Goal: Obtain resource: Download file/media

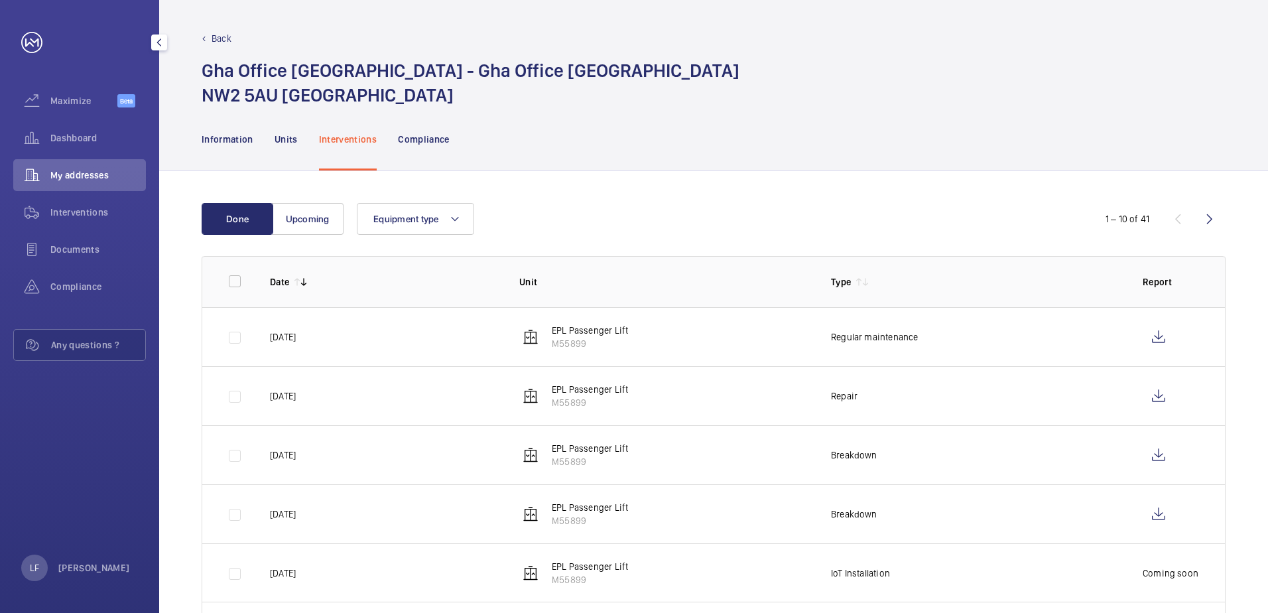
click at [92, 175] on span "My addresses" at bounding box center [98, 174] width 96 height 13
click at [77, 140] on span "Dashboard" at bounding box center [98, 137] width 96 height 13
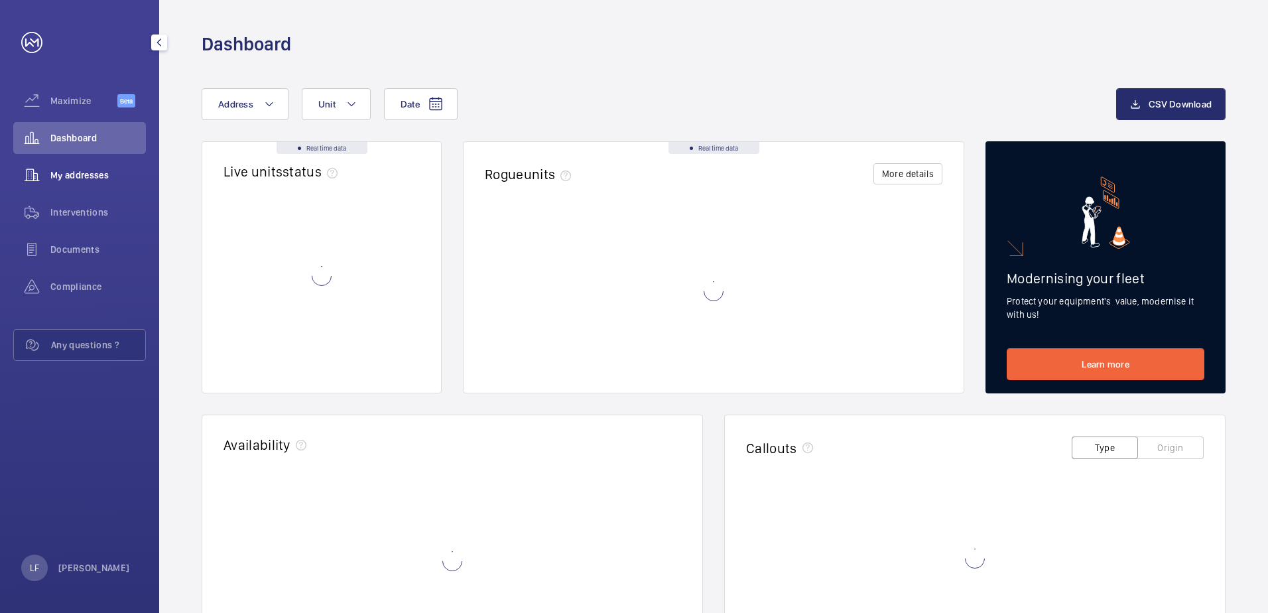
click at [75, 177] on span "My addresses" at bounding box center [98, 174] width 96 height 13
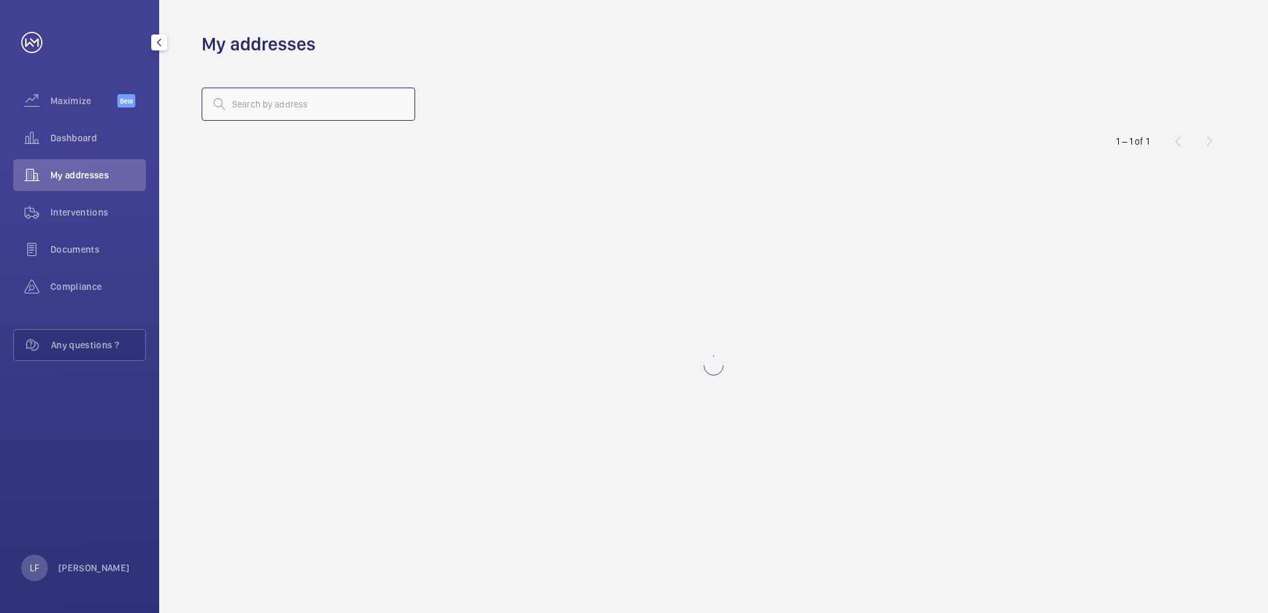
click at [265, 102] on input "text" at bounding box center [309, 104] width 214 height 33
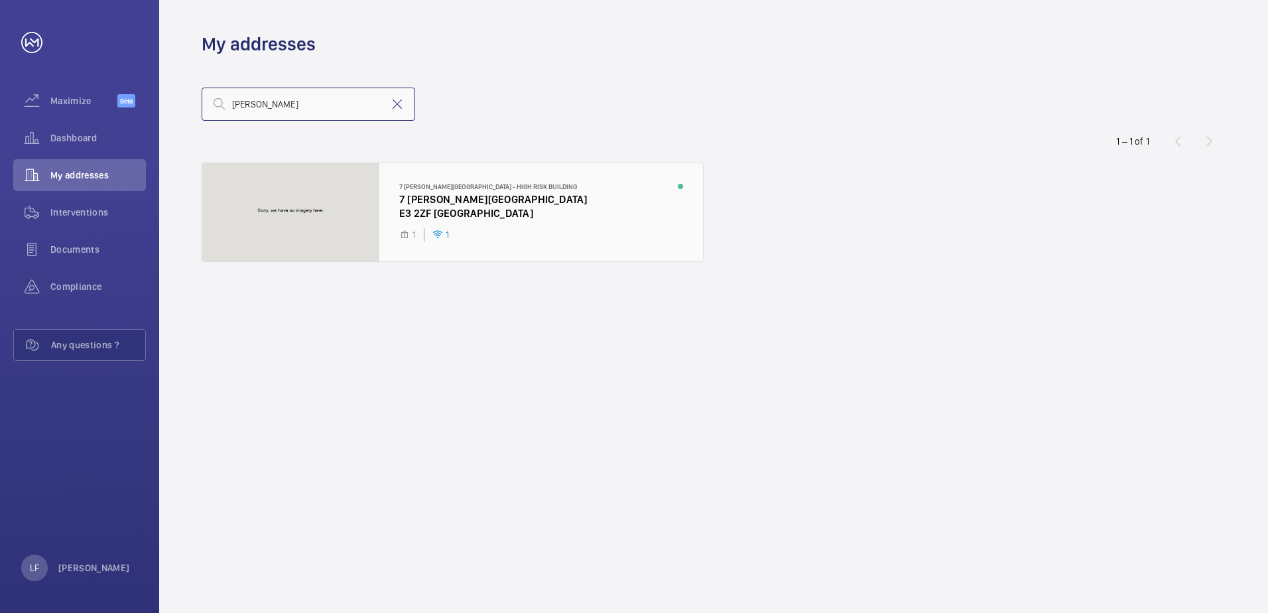
type input "[PERSON_NAME]"
click at [403, 195] on div at bounding box center [452, 212] width 501 height 98
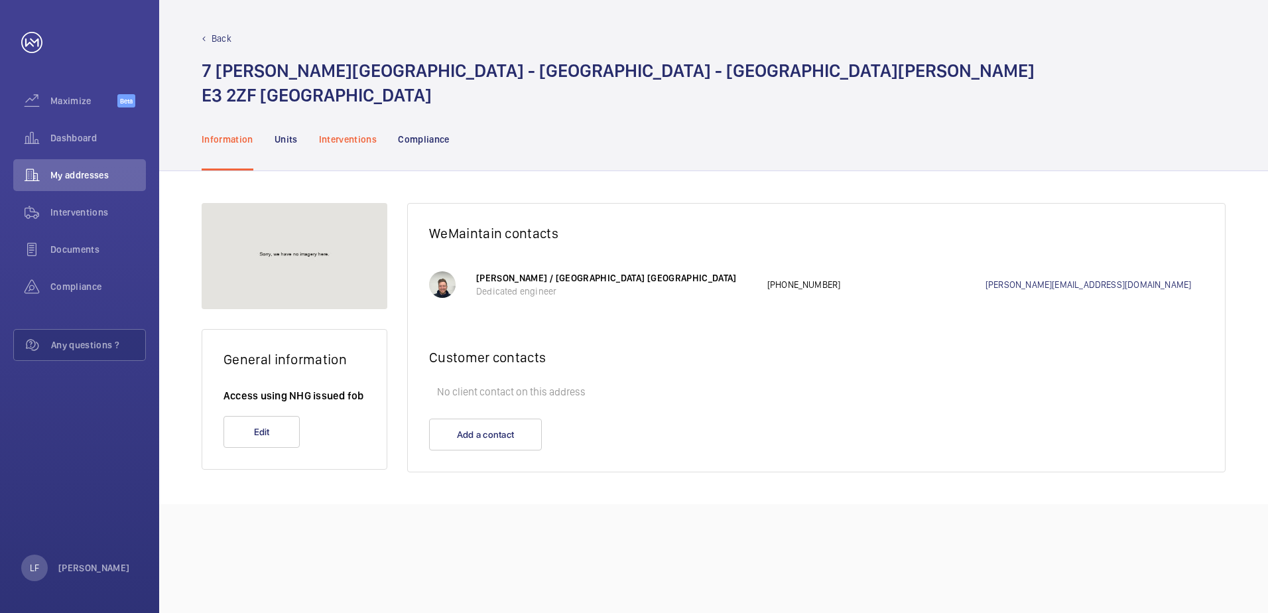
click at [342, 134] on p "Interventions" at bounding box center [348, 139] width 58 height 13
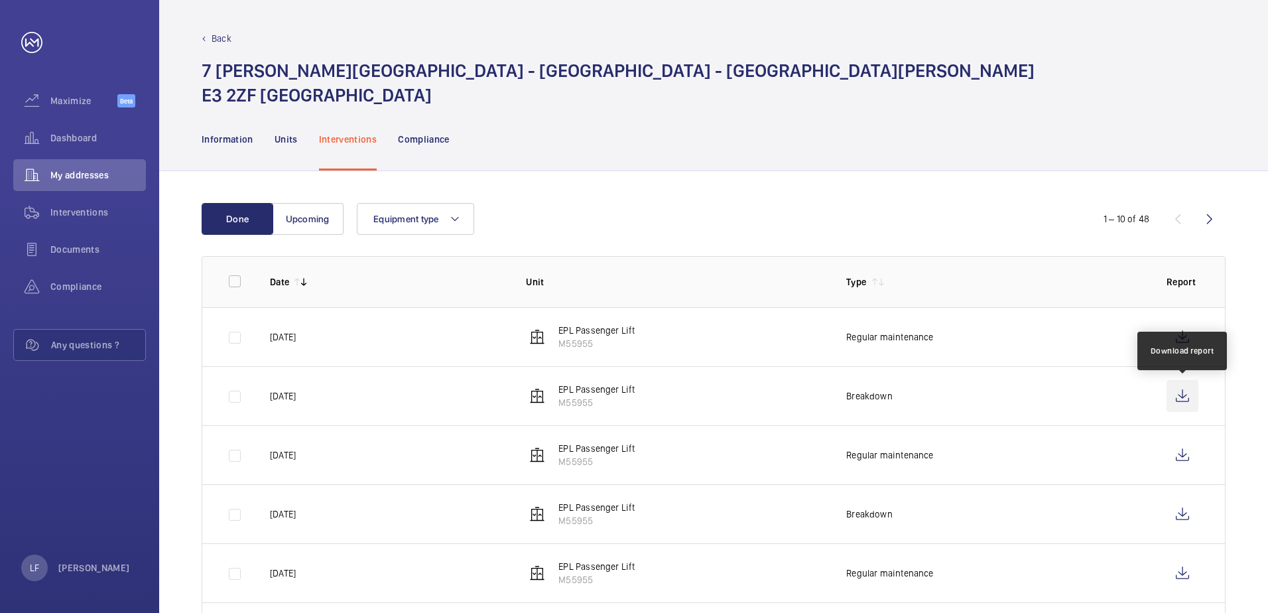
click at [1173, 396] on wm-front-icon-button at bounding box center [1183, 396] width 32 height 32
click at [1165, 335] on td at bounding box center [1186, 336] width 80 height 59
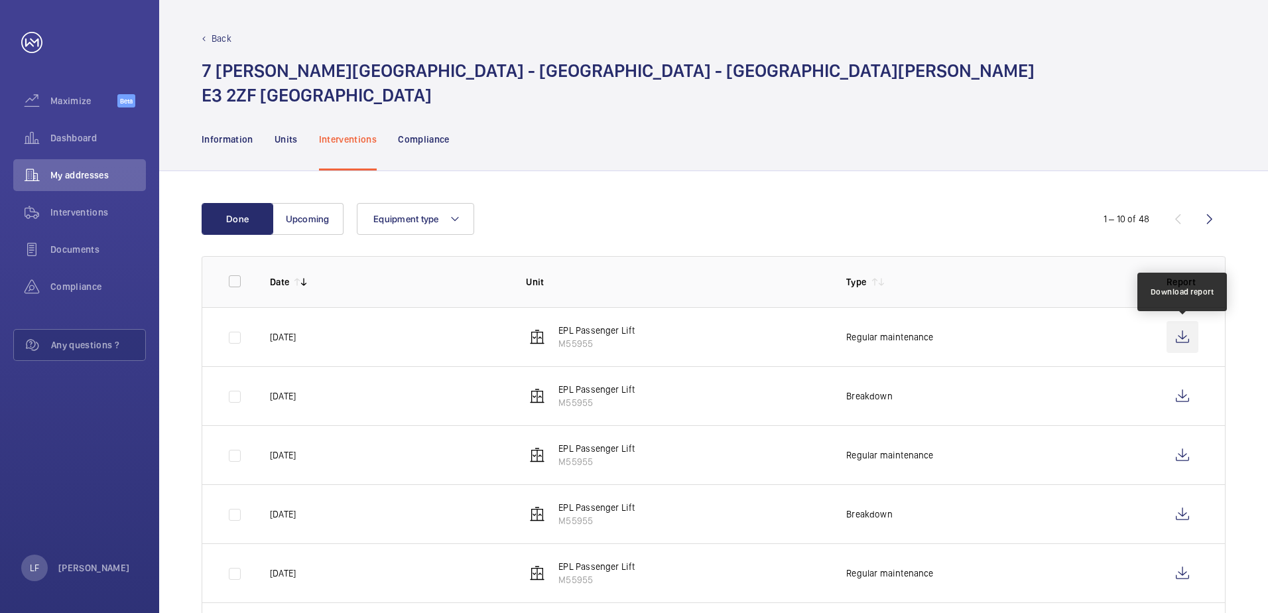
click at [1170, 335] on wm-front-icon-button at bounding box center [1183, 337] width 32 height 32
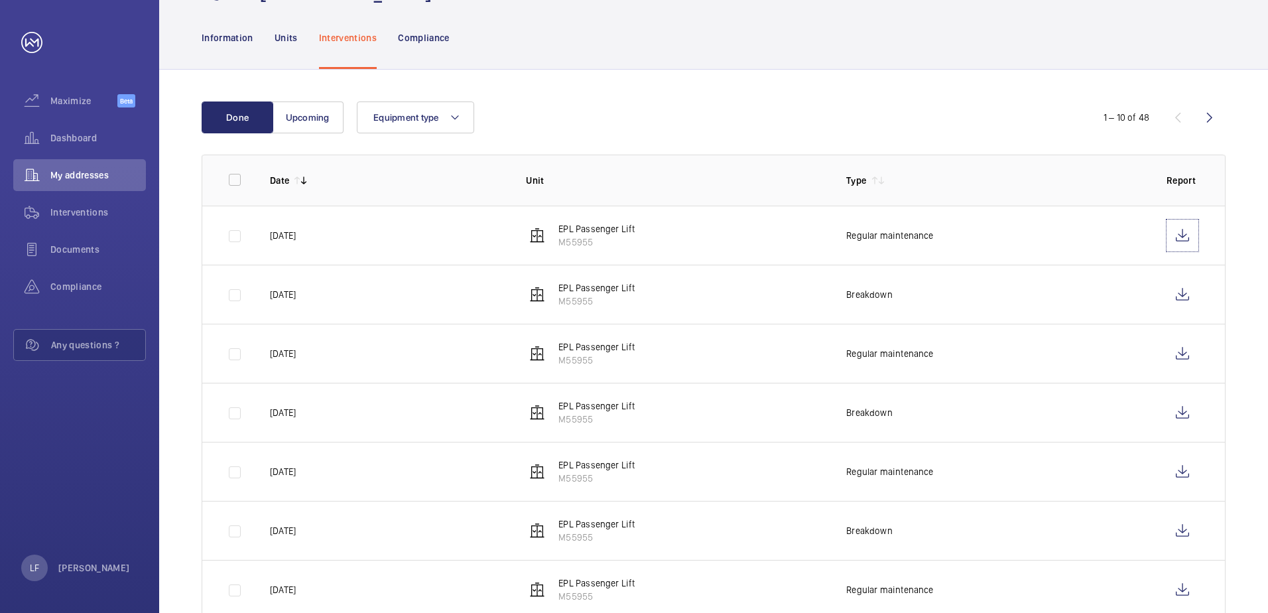
scroll to position [133, 0]
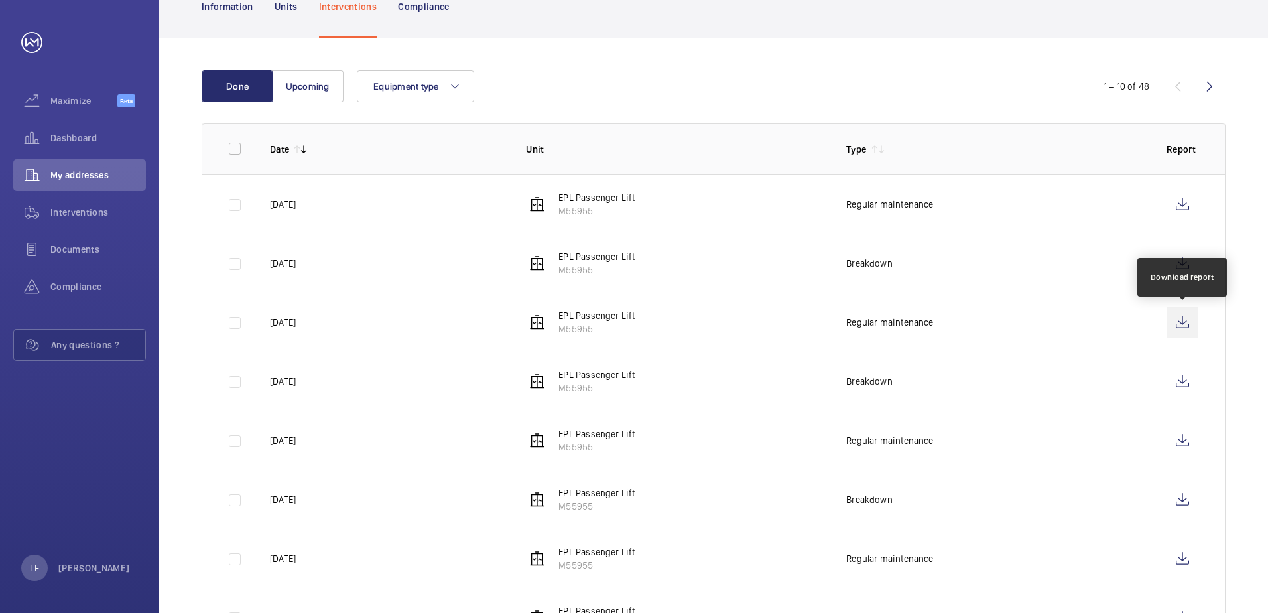
click at [1181, 330] on wm-front-icon-button at bounding box center [1183, 322] width 32 height 32
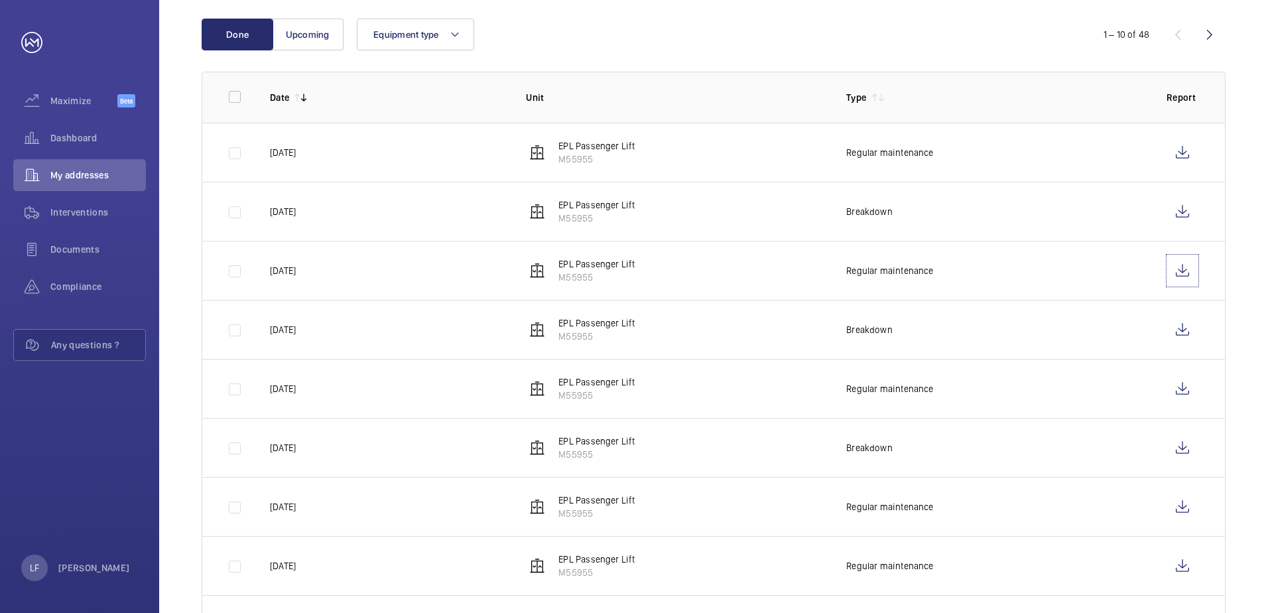
scroll to position [199, 0]
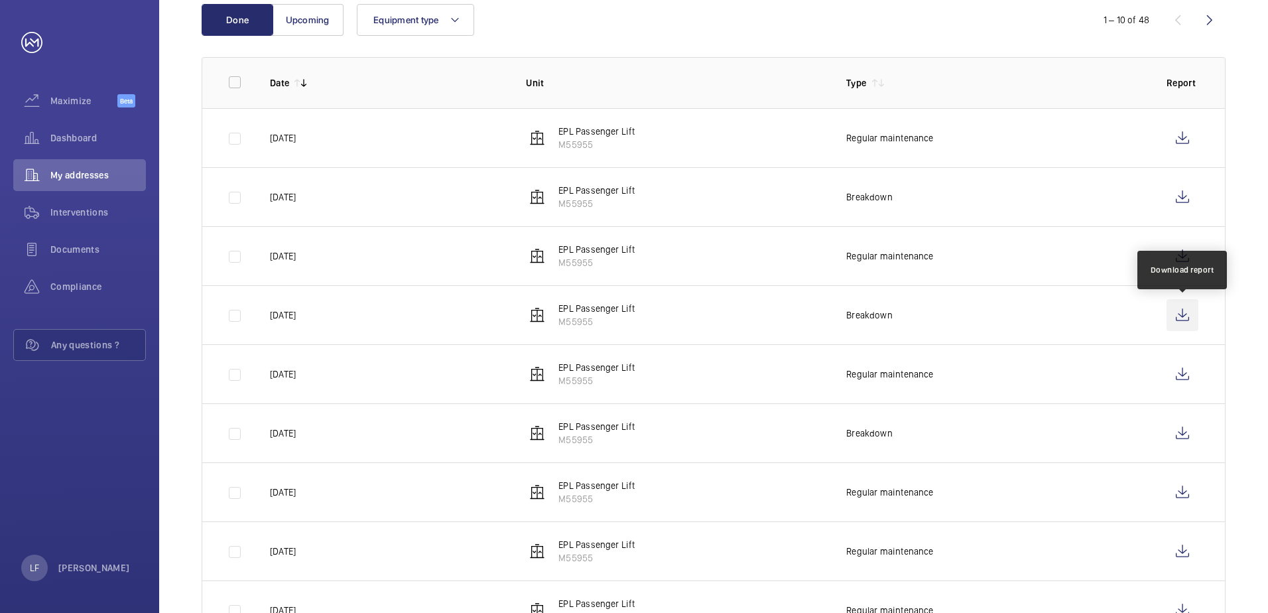
click at [1186, 313] on wm-front-icon-button at bounding box center [1183, 315] width 32 height 32
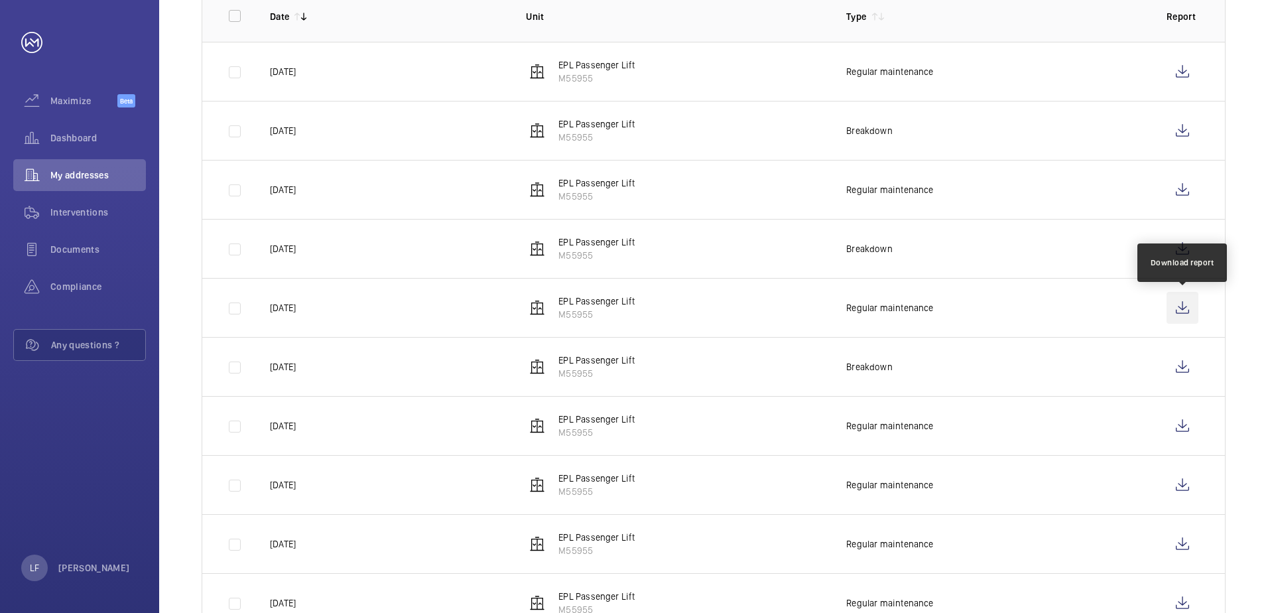
click at [1185, 322] on wm-front-icon-button at bounding box center [1183, 308] width 32 height 32
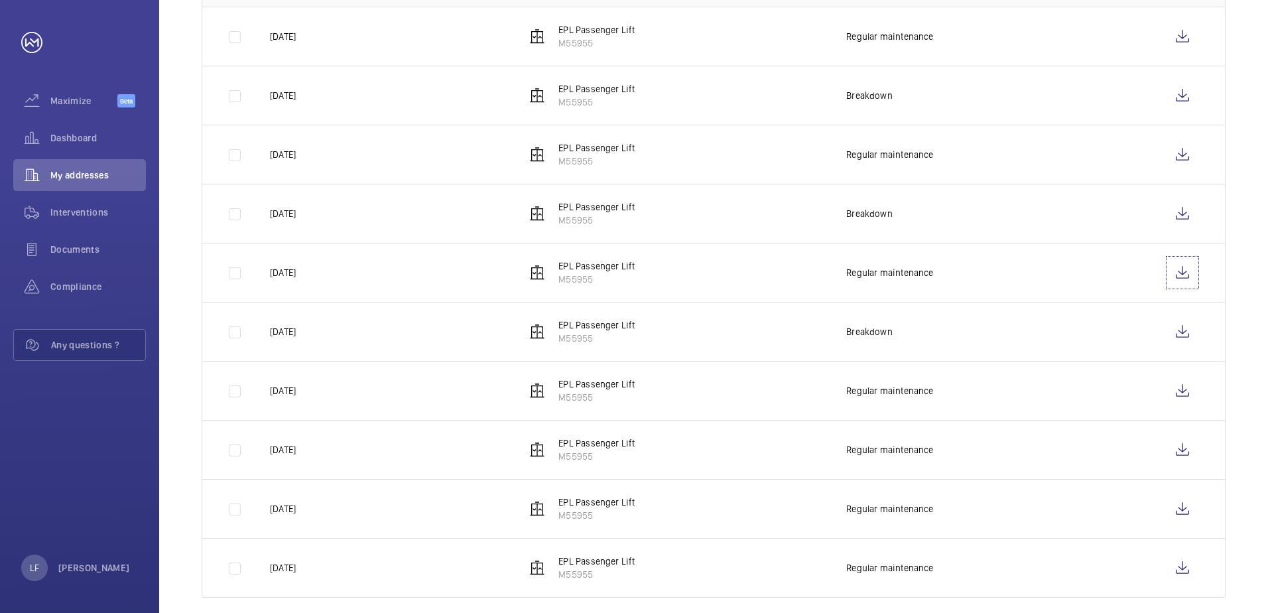
scroll to position [317, 0]
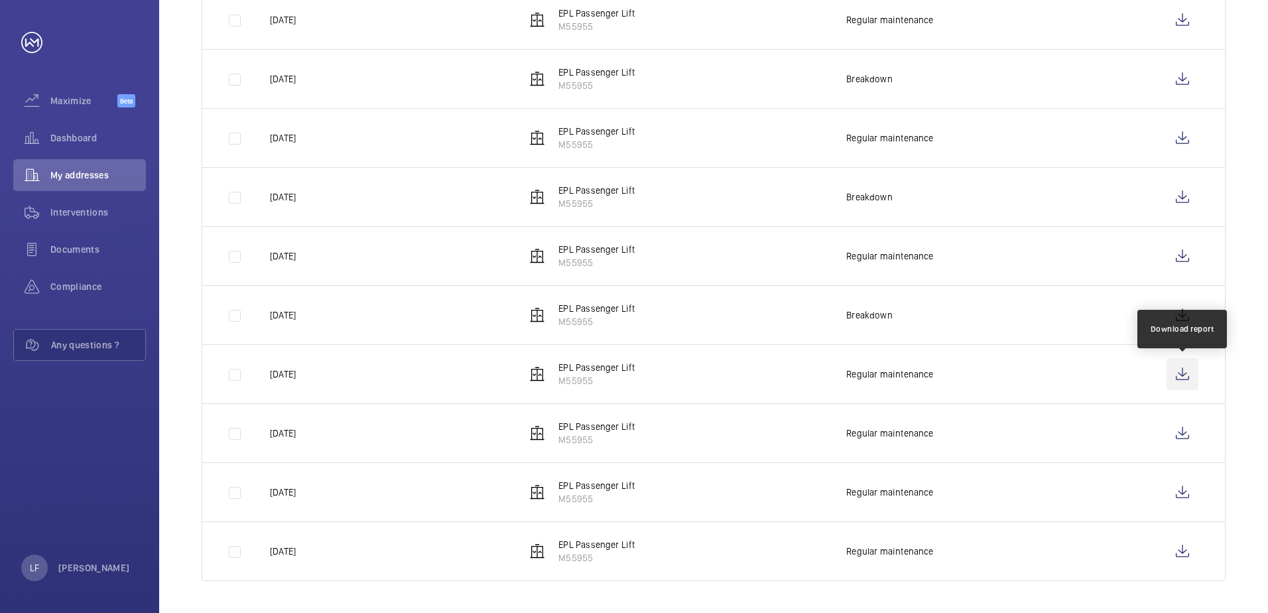
click at [1186, 371] on wm-front-icon-button at bounding box center [1183, 374] width 32 height 32
